Goal: Task Accomplishment & Management: Manage account settings

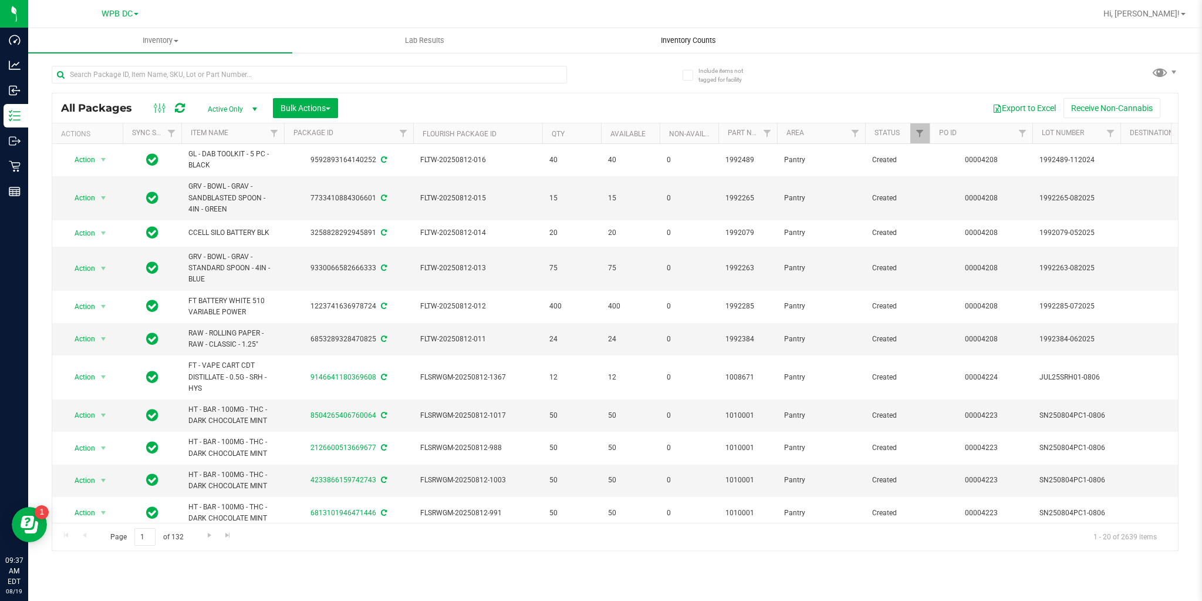
click at [695, 36] on span "Inventory Counts" at bounding box center [688, 40] width 87 height 11
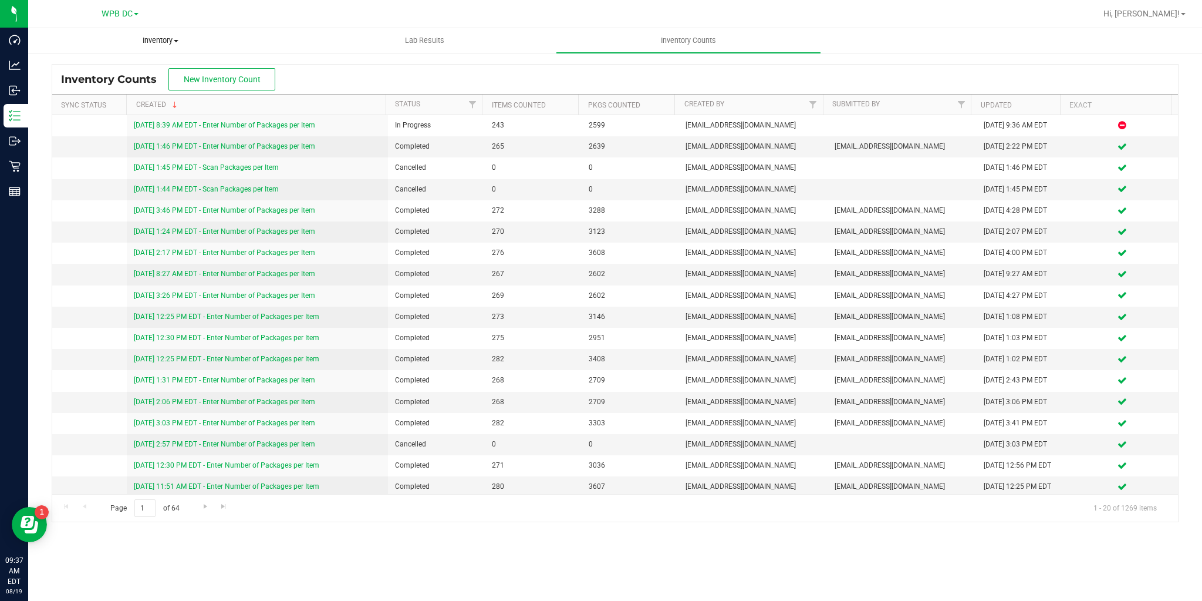
click at [169, 39] on span "Inventory" at bounding box center [160, 40] width 263 height 11
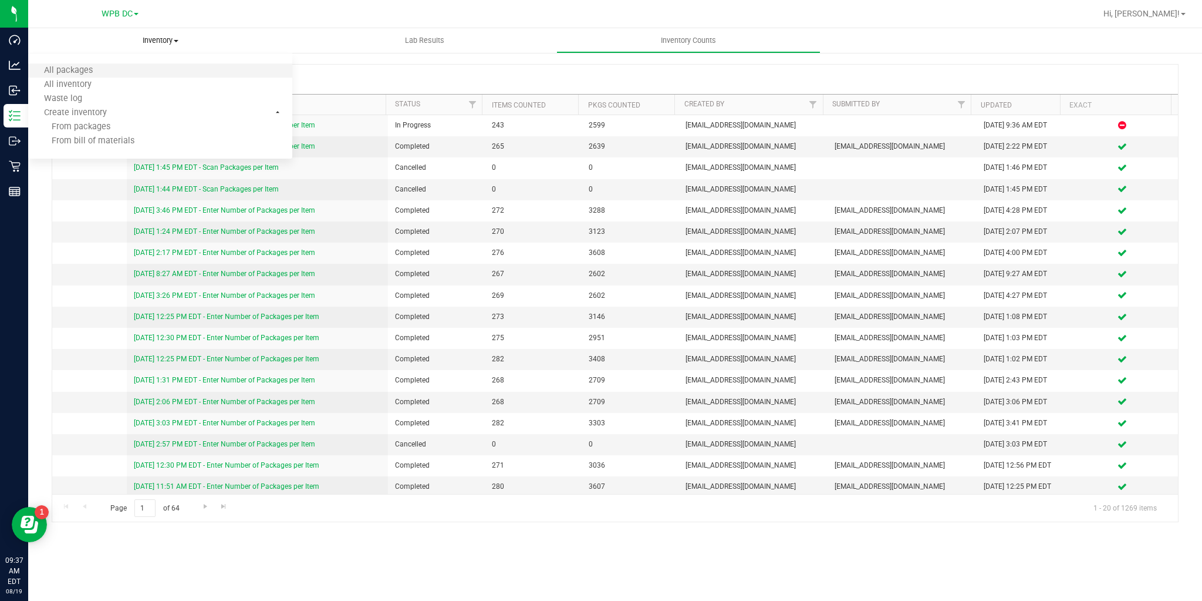
click at [114, 66] on li "All packages" at bounding box center [160, 71] width 264 height 14
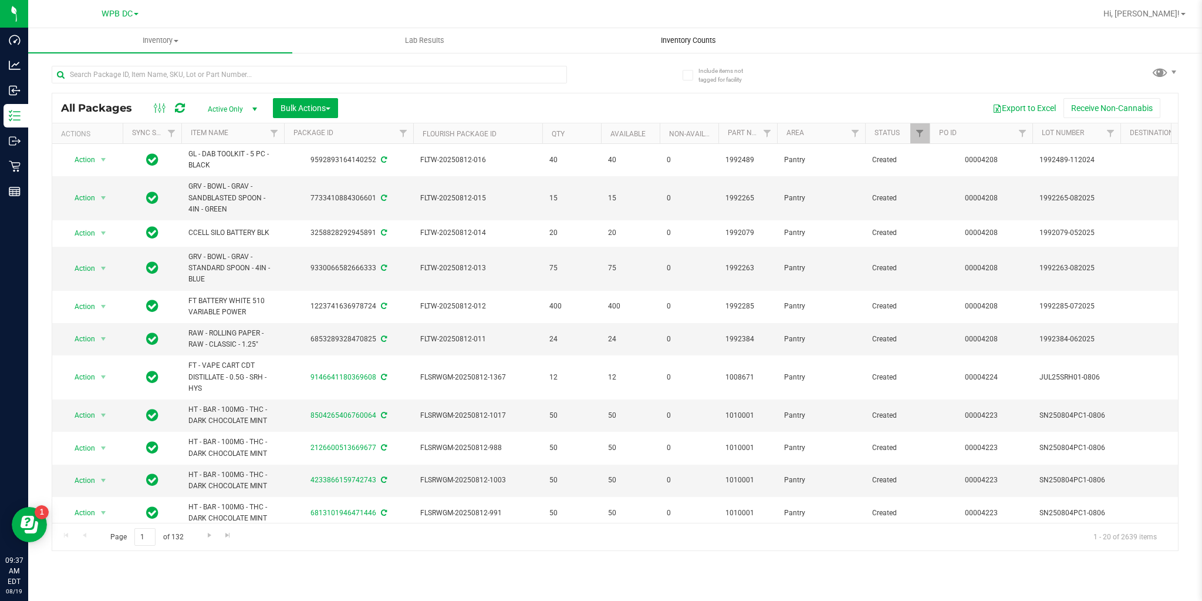
click at [681, 38] on span "Inventory Counts" at bounding box center [688, 40] width 87 height 11
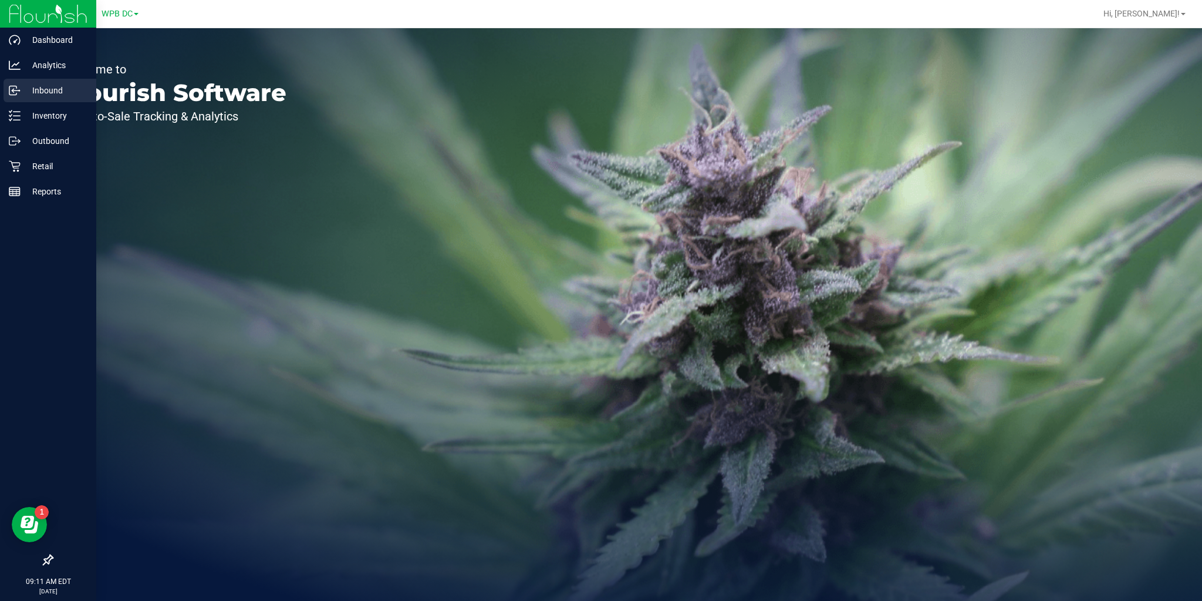
click at [11, 94] on icon at bounding box center [12, 90] width 7 height 9
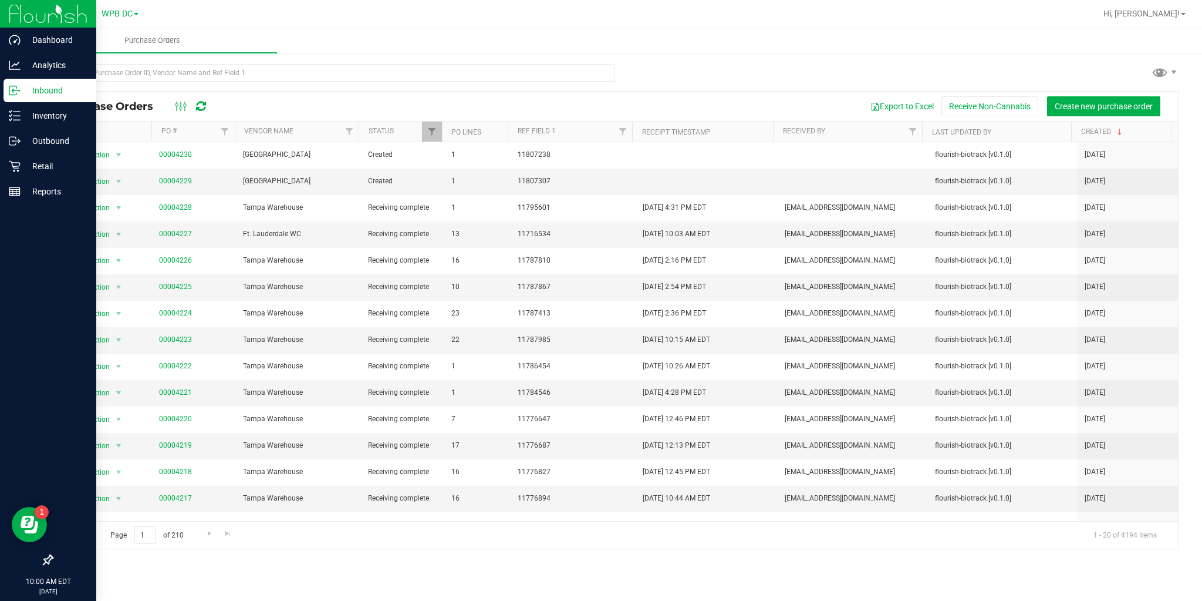
click at [200, 106] on icon at bounding box center [201, 106] width 10 height 12
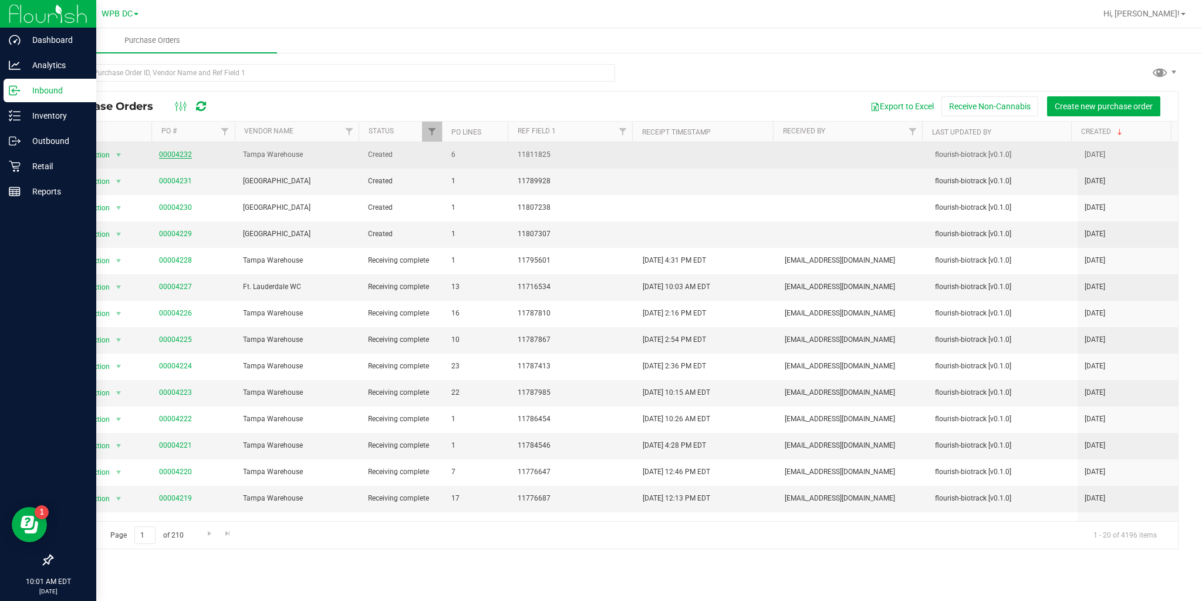
click at [182, 156] on link "00004232" at bounding box center [175, 154] width 33 height 8
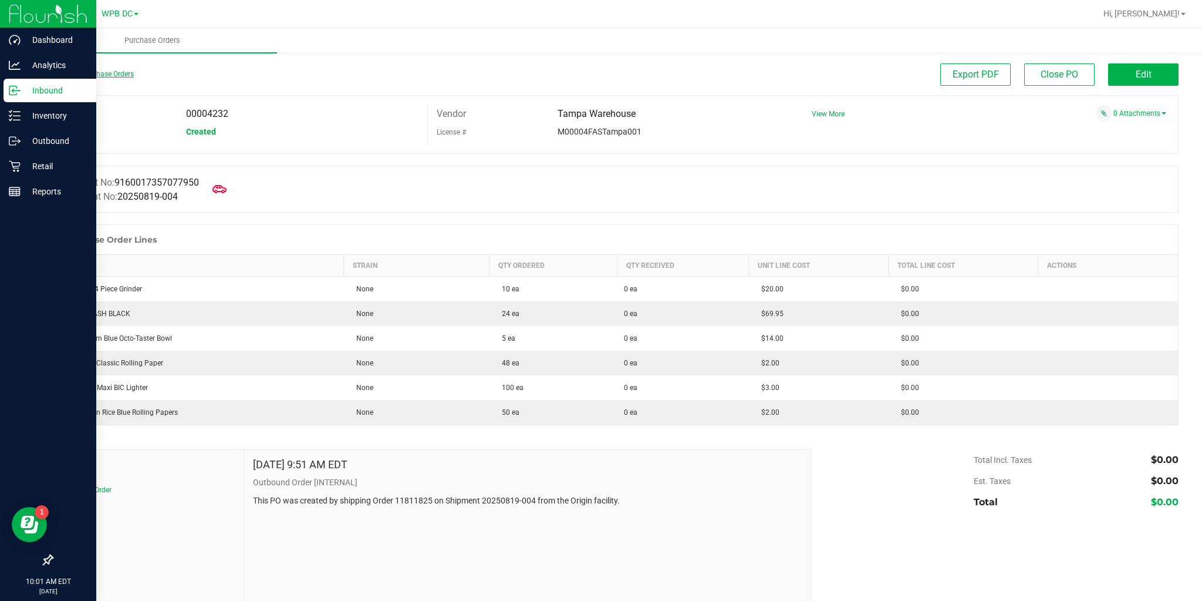
click at [83, 73] on link "Back to Purchase Orders" at bounding box center [93, 74] width 82 height 8
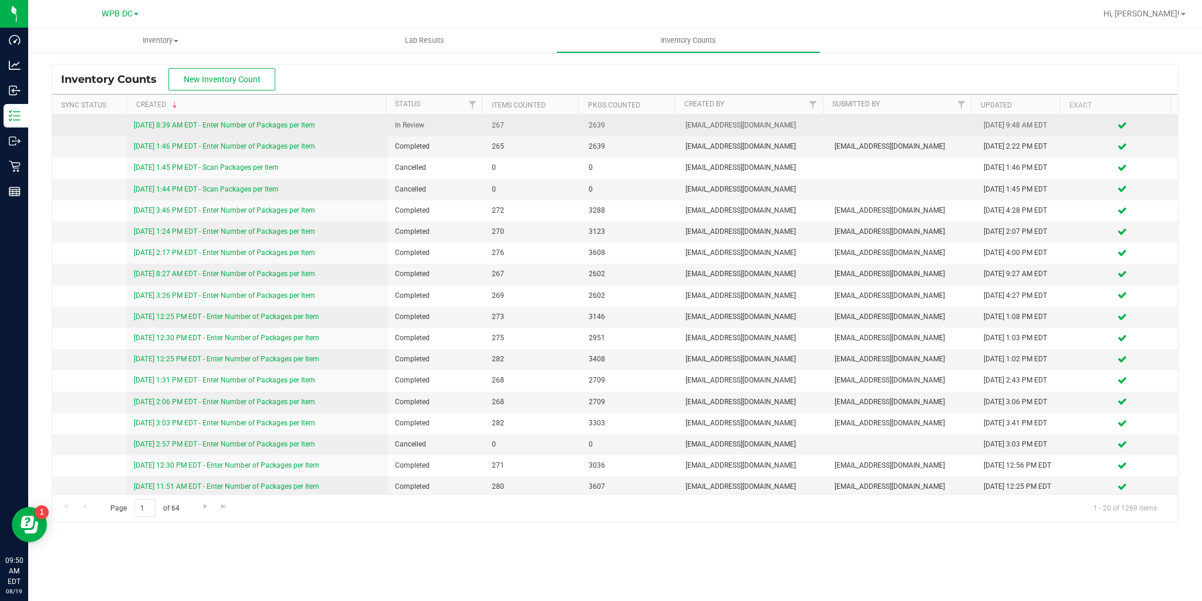
click at [240, 123] on link "[DATE] 8:39 AM EDT - Enter Number of Packages per Item" at bounding box center [224, 125] width 181 height 8
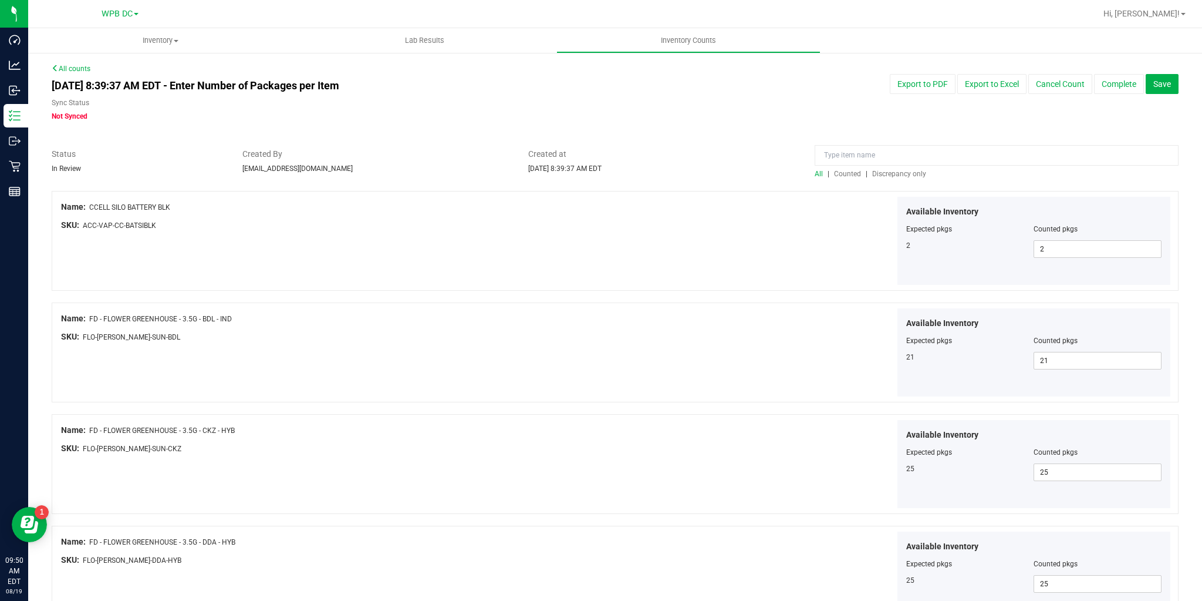
click at [890, 174] on span "Discrepancy only" at bounding box center [899, 174] width 54 height 8
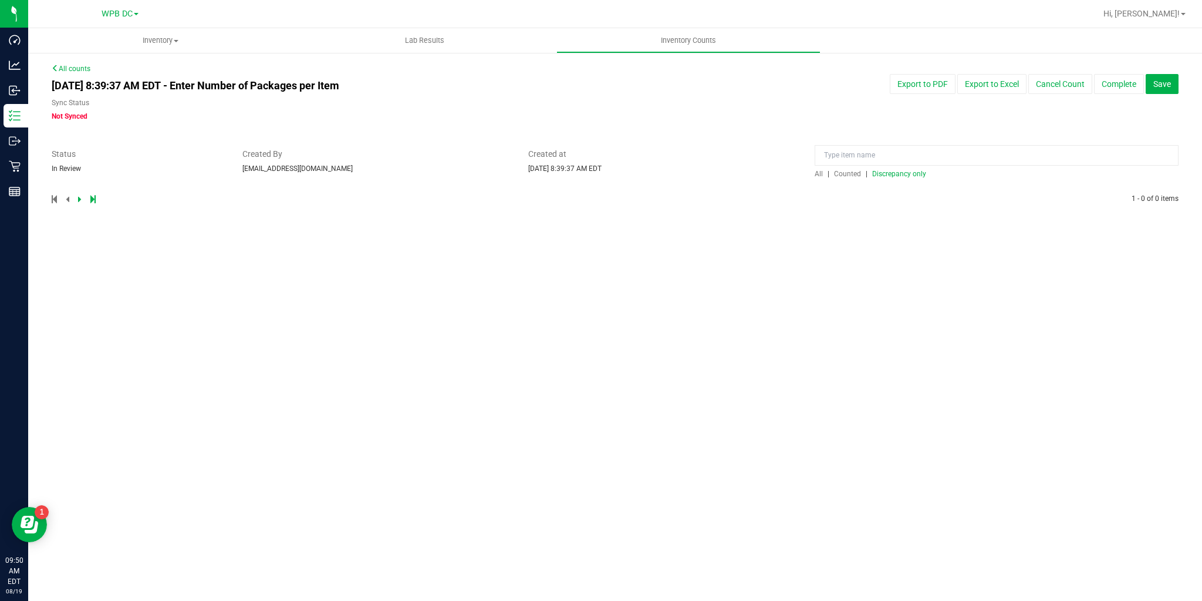
click at [816, 176] on span "All" at bounding box center [819, 174] width 8 height 8
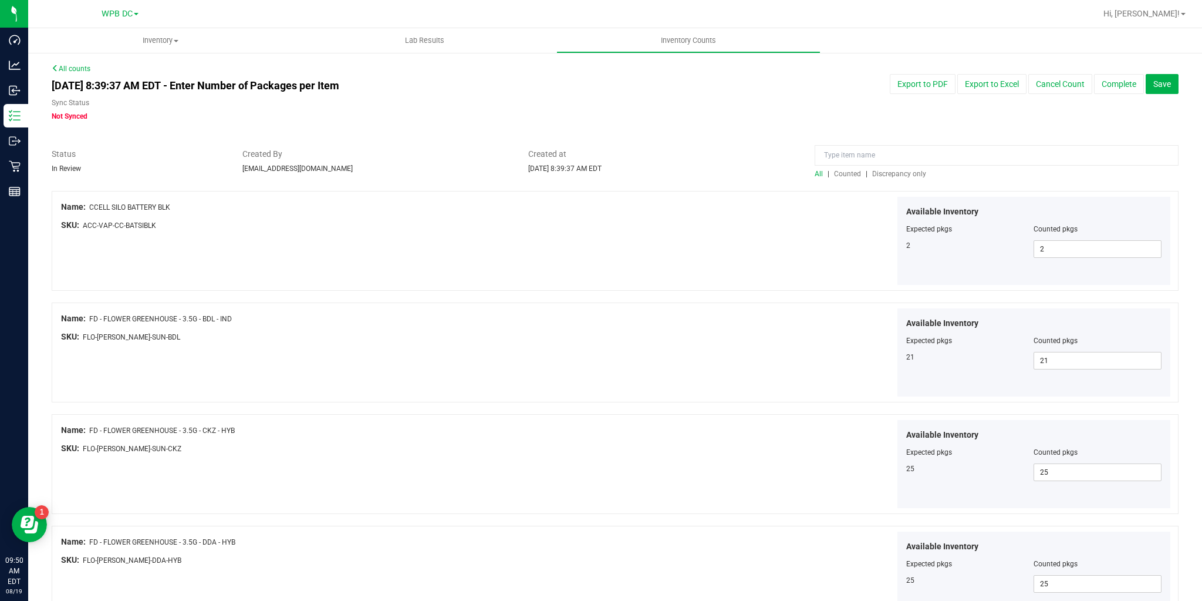
click at [70, 69] on link "All counts" at bounding box center [71, 69] width 39 height 8
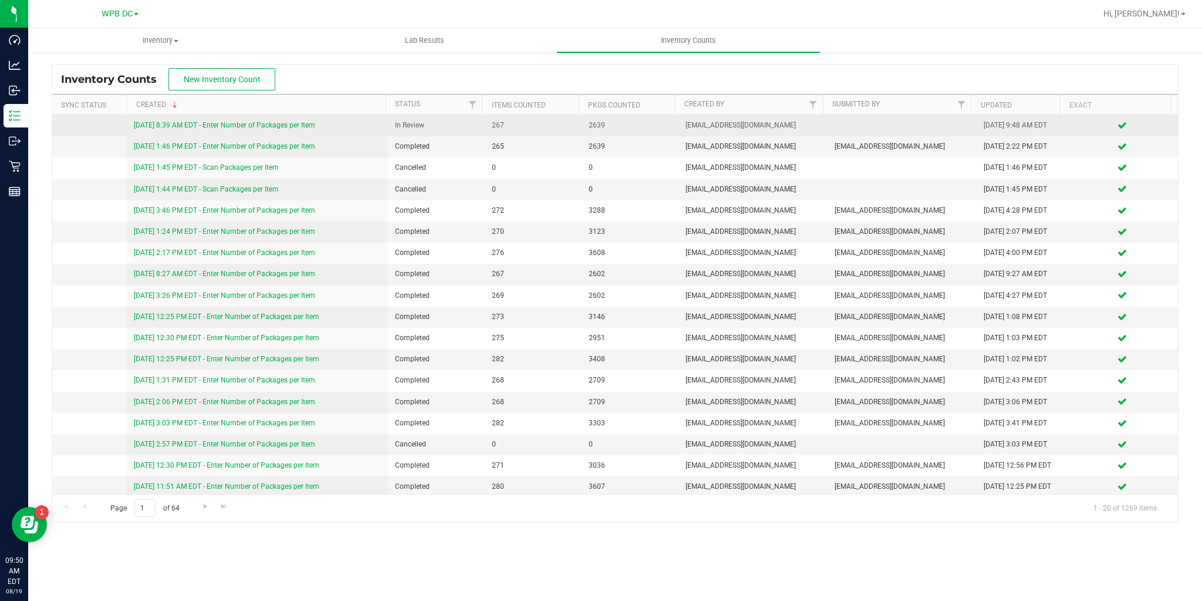
click at [269, 127] on link "[DATE] 8:39 AM EDT - Enter Number of Packages per Item" at bounding box center [224, 125] width 181 height 8
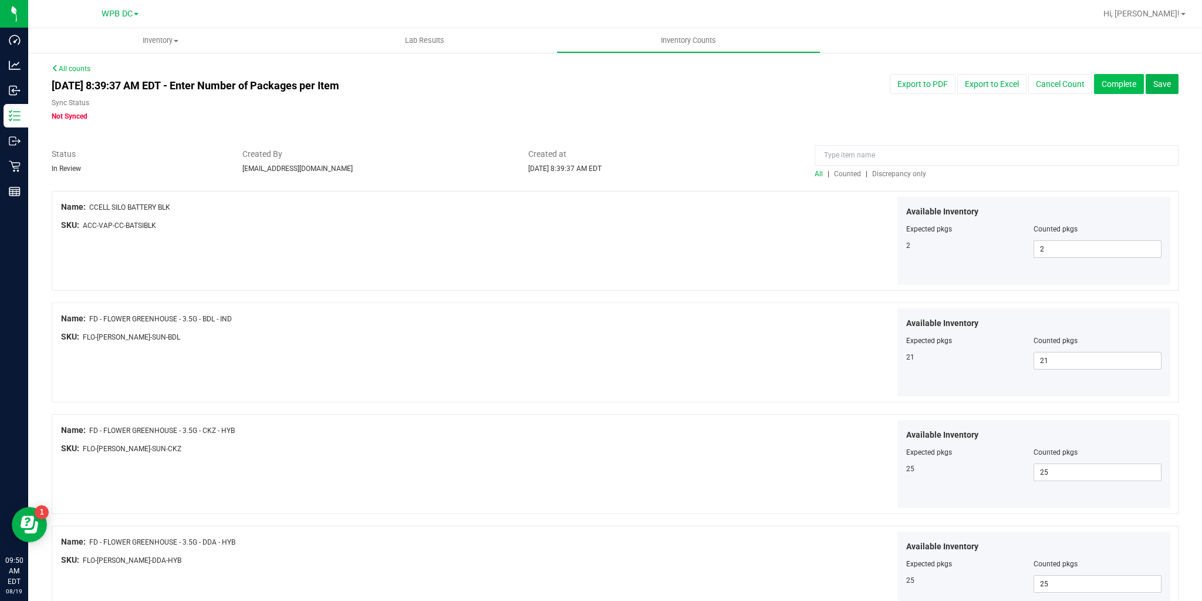
click at [1108, 90] on button "Complete" at bounding box center [1119, 84] width 50 height 20
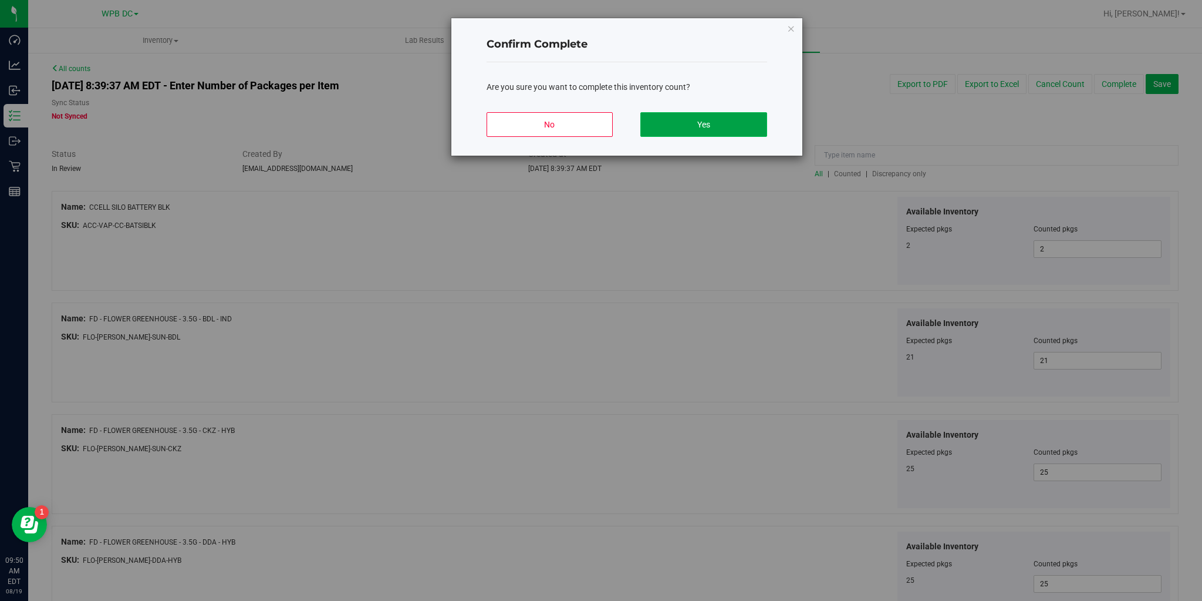
click at [695, 119] on button "Yes" at bounding box center [704, 124] width 126 height 25
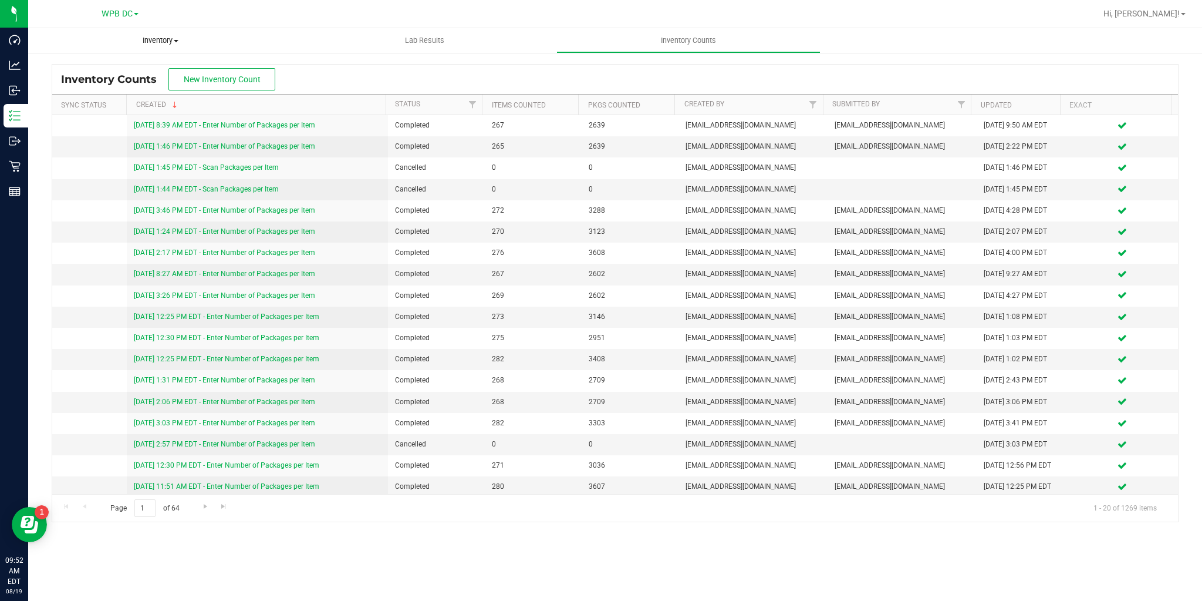
click at [148, 38] on span "Inventory" at bounding box center [160, 40] width 264 height 11
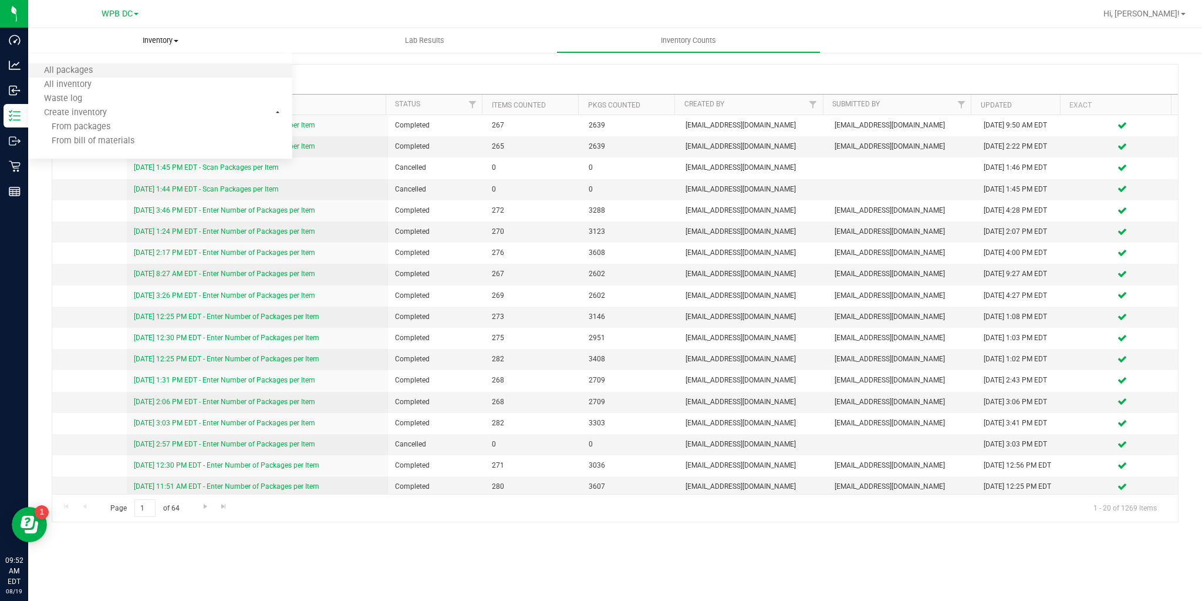
click at [112, 64] on li "All packages" at bounding box center [160, 71] width 264 height 14
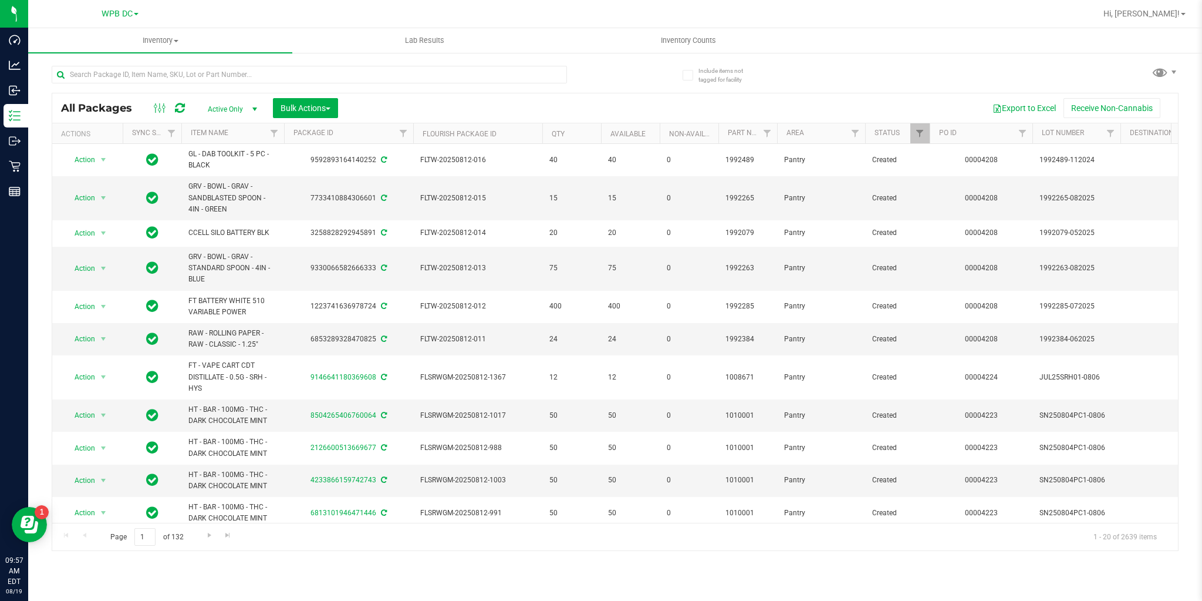
click at [364, 16] on div at bounding box center [653, 13] width 886 height 23
click at [283, 12] on div at bounding box center [653, 13] width 886 height 23
click at [481, 100] on div "Export to Excel Receive Non-Cannabis" at bounding box center [758, 108] width 822 height 20
click at [605, 63] on div at bounding box center [334, 74] width 564 height 38
